Goal: Information Seeking & Learning: Find specific page/section

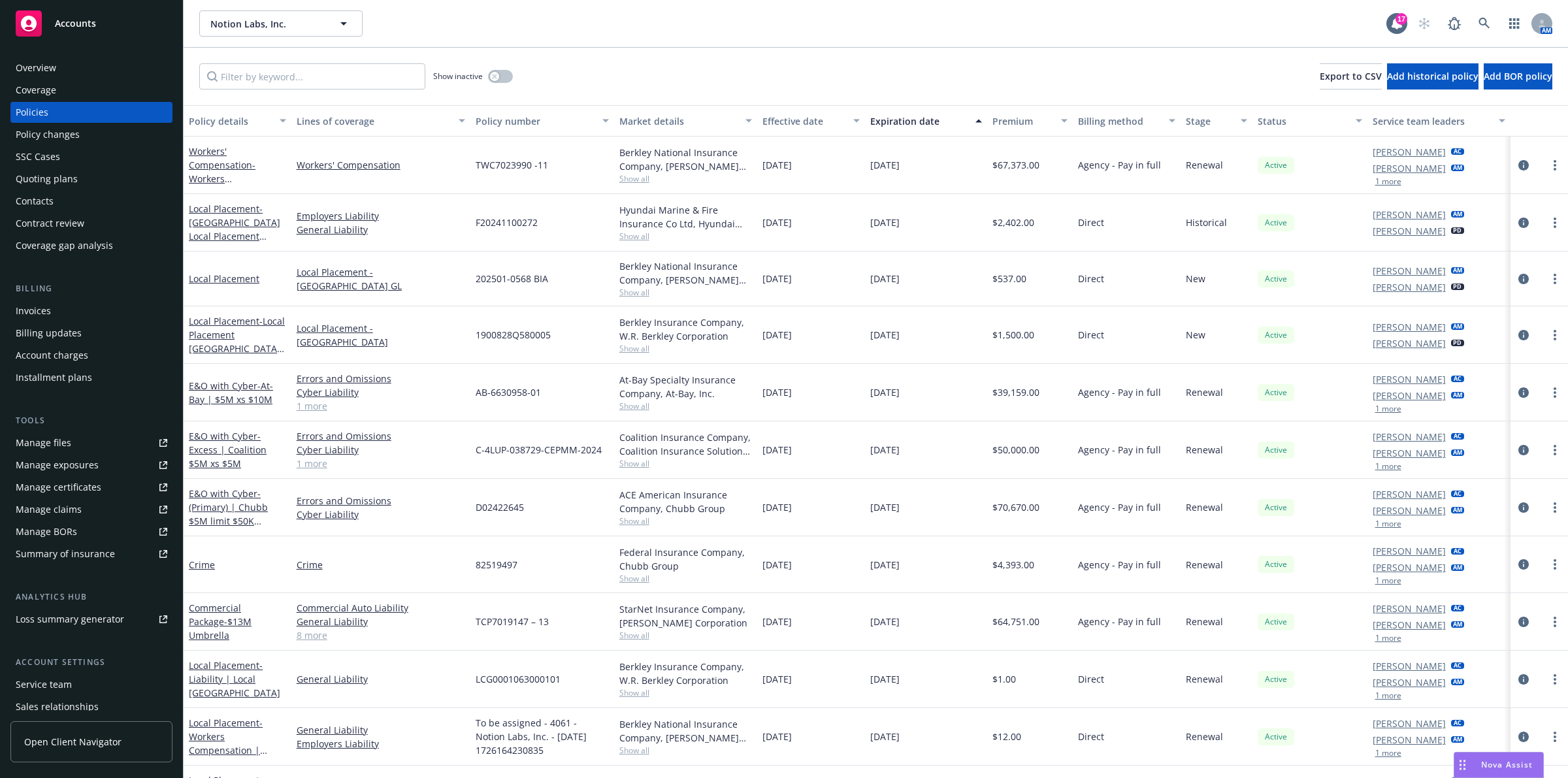
click at [299, 92] on div "Show inactive Export to CSV Add historical policy Add BOR policy" at bounding box center [876, 76] width 1384 height 58
click at [299, 90] on div "Show inactive Export to CSV Add historical policy Add BOR policy" at bounding box center [876, 76] width 1384 height 58
click at [292, 67] on input "Filter by keyword..." at bounding box center [312, 76] width 226 height 26
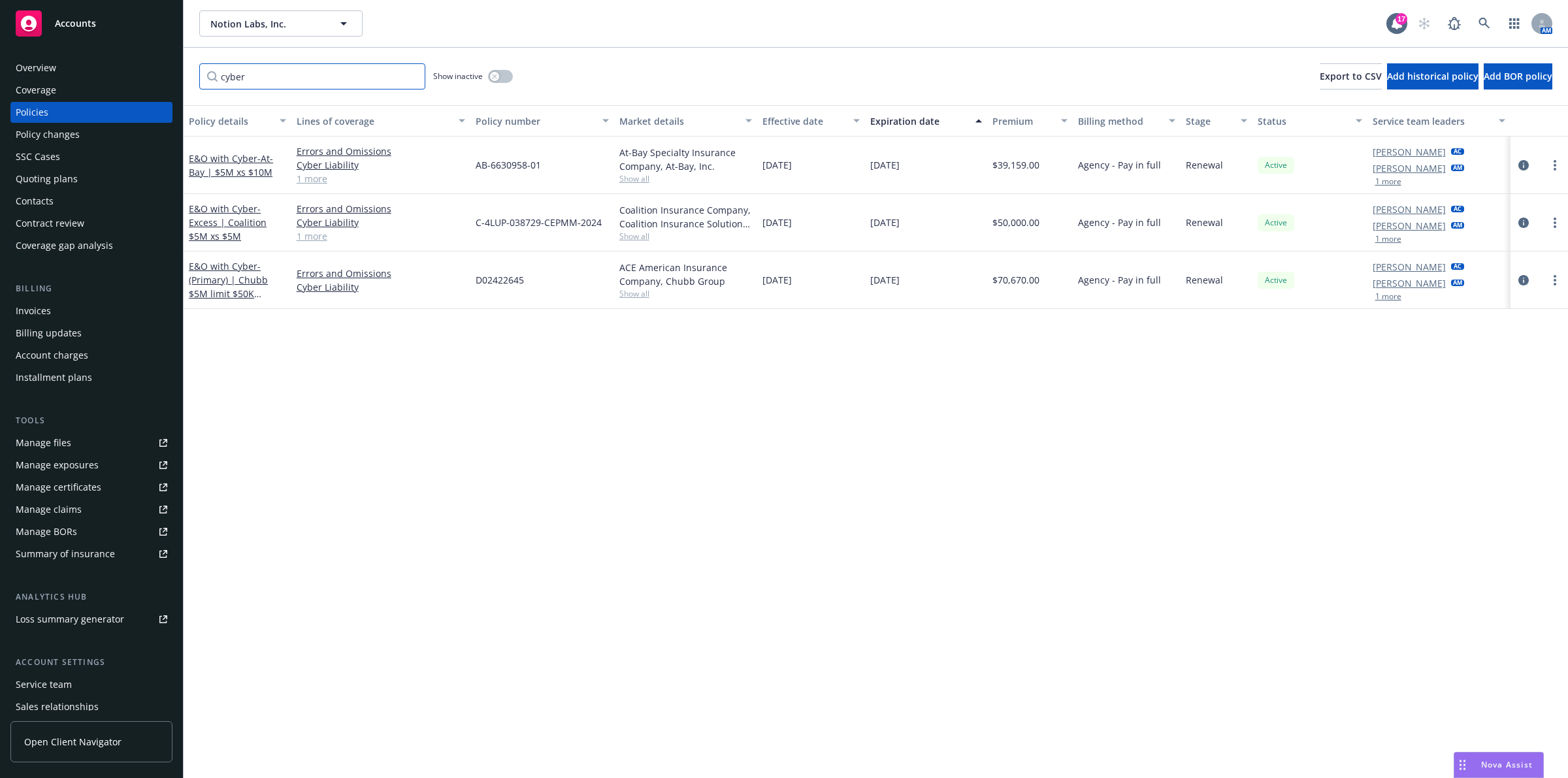
type input "cyber"
click at [880, 451] on div "Policy details Lines of coverage Policy number Market details Effective date Ex…" at bounding box center [876, 442] width 1384 height 673
click at [782, 425] on div "Policy details Lines of coverage Policy number Market details Effective date Ex…" at bounding box center [876, 442] width 1384 height 673
click at [801, 552] on div "Policy details Lines of coverage Policy number Market details Effective date Ex…" at bounding box center [876, 442] width 1384 height 673
click at [495, 79] on div "button" at bounding box center [495, 77] width 10 height 10
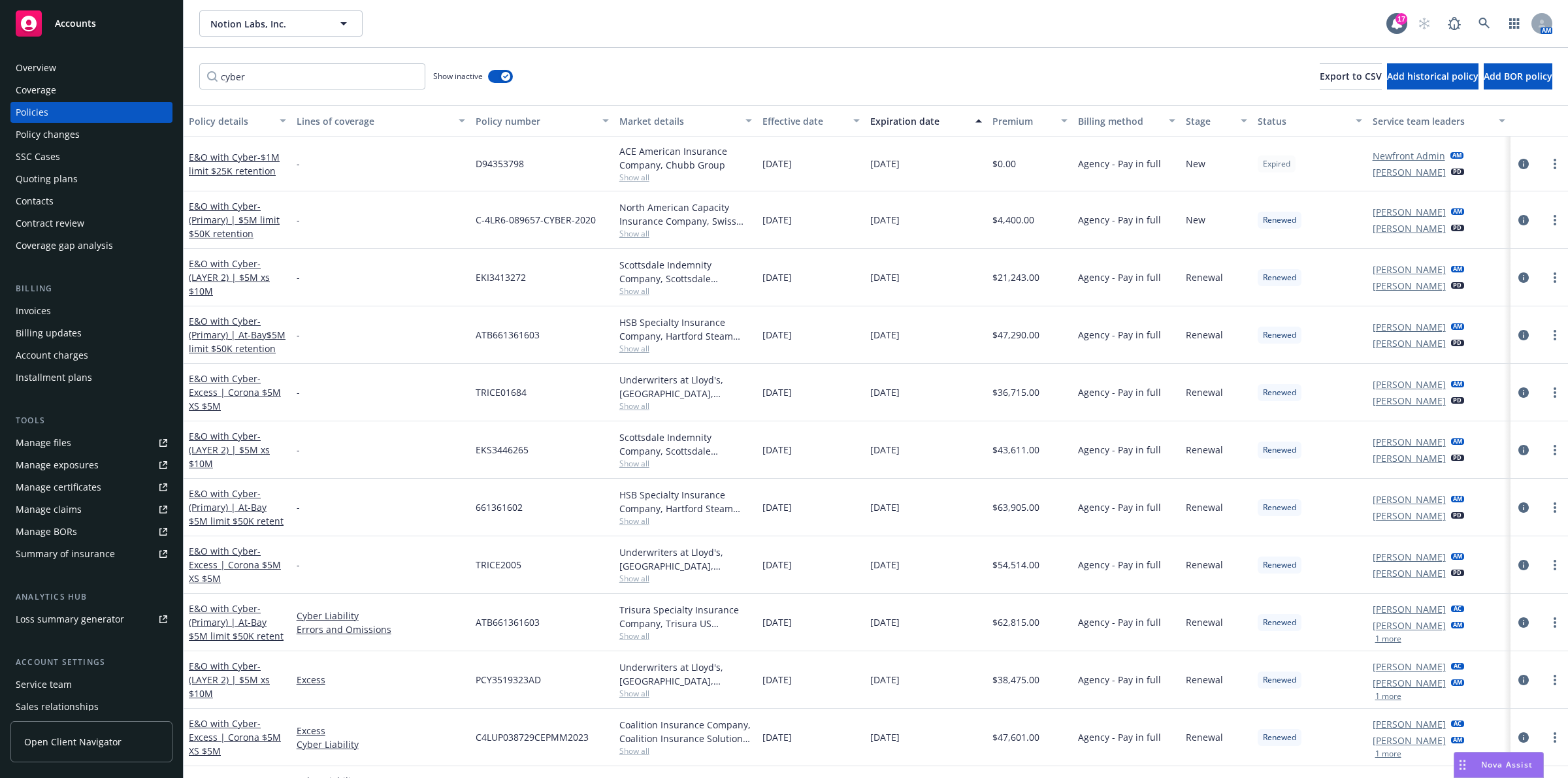
click at [992, 120] on div "Premium" at bounding box center [1023, 120] width 61 height 13
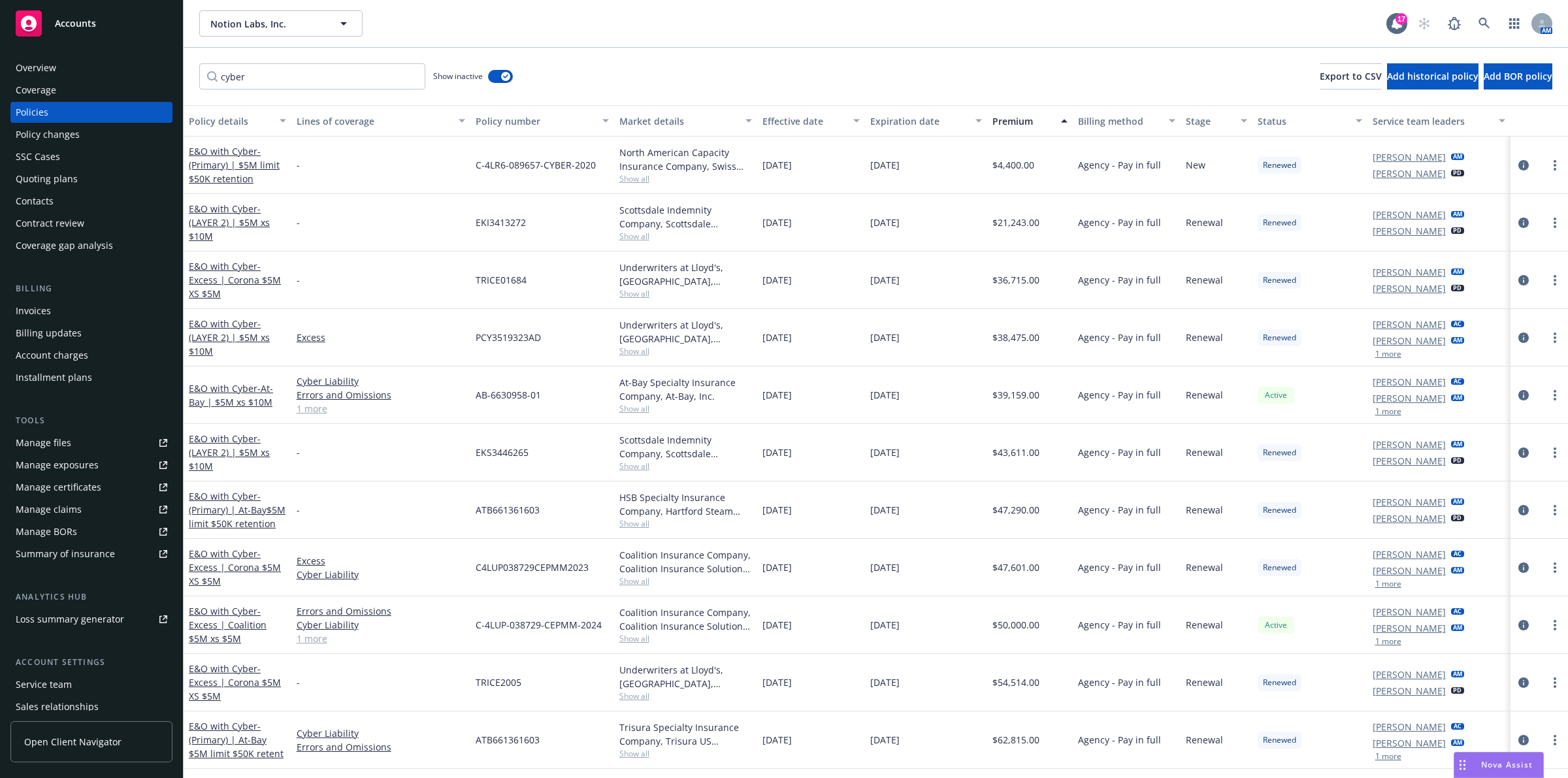
click at [1004, 120] on div "Premium" at bounding box center [1023, 120] width 61 height 13
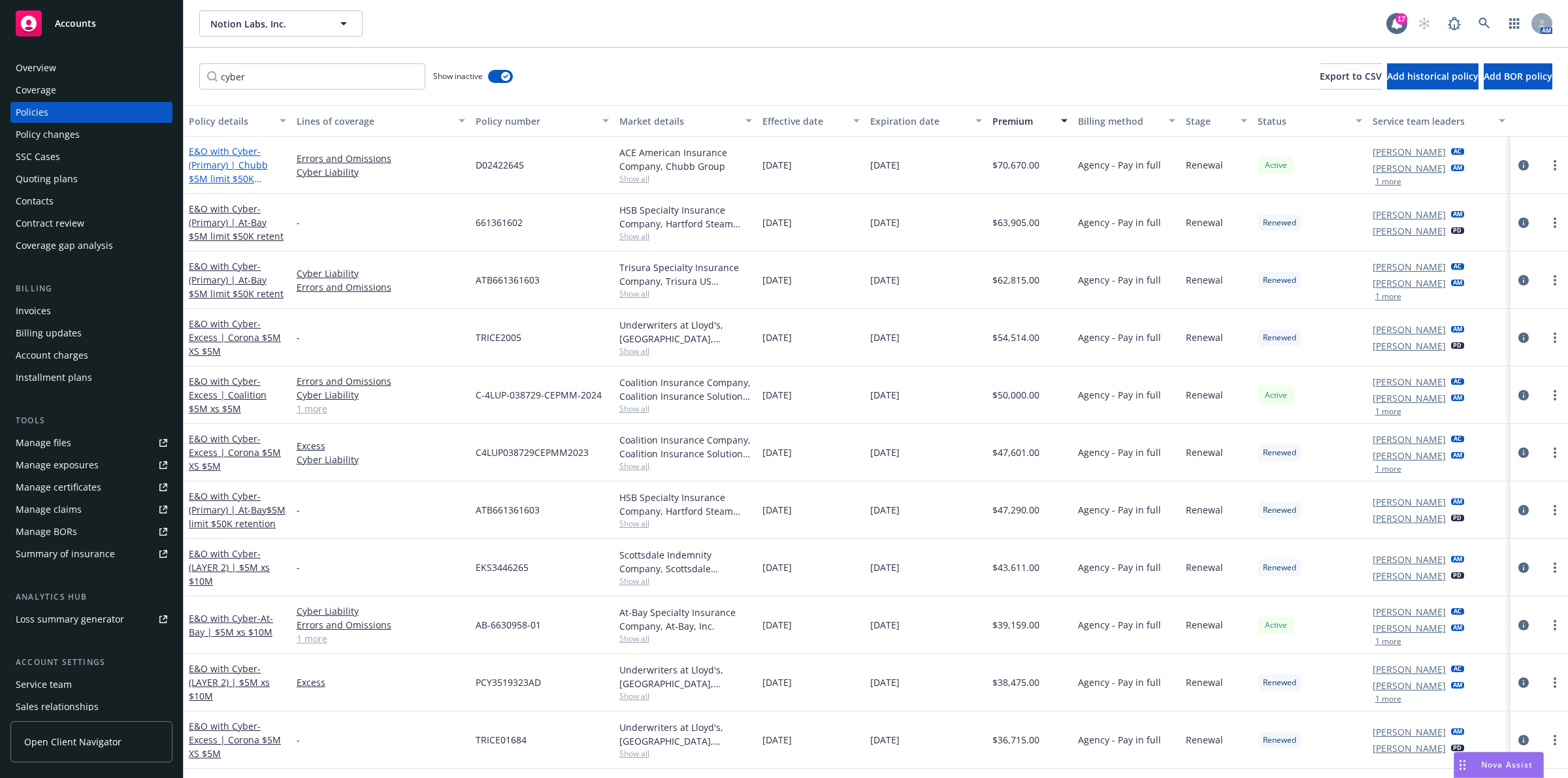
click at [239, 151] on link "E&O with Cyber - (Primary) | Chubb $5M limit $50K retention" at bounding box center [228, 172] width 79 height 54
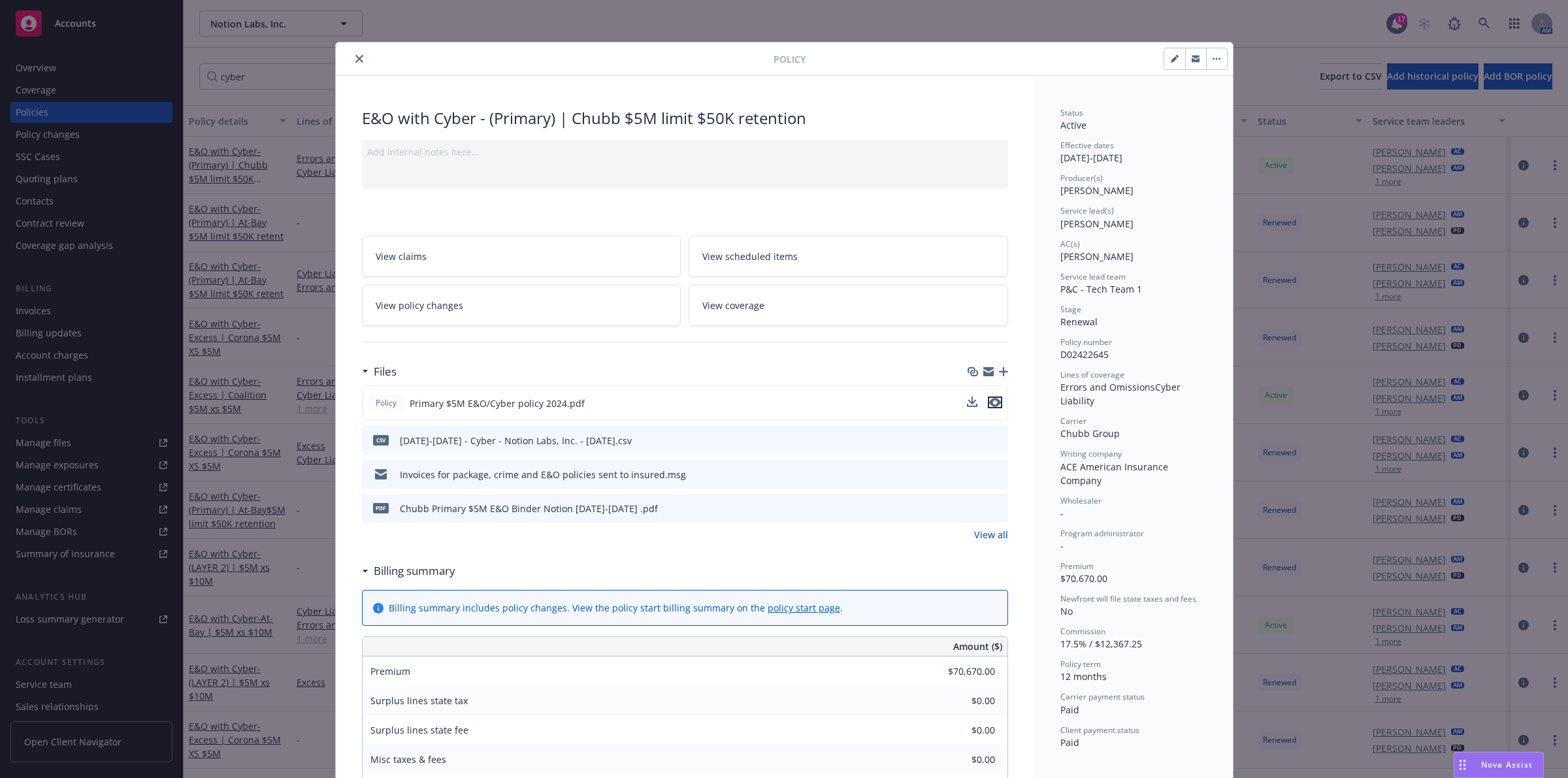
click at [992, 399] on icon "preview file" at bounding box center [995, 402] width 12 height 10
